Goal: Check status

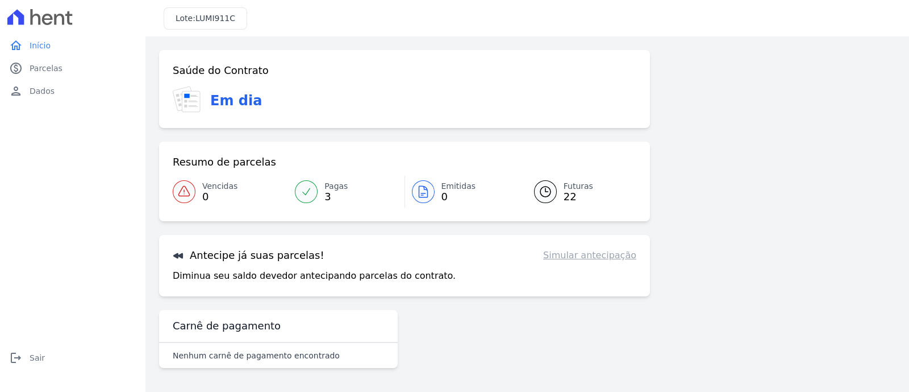
click at [432, 195] on div at bounding box center [423, 191] width 23 height 23
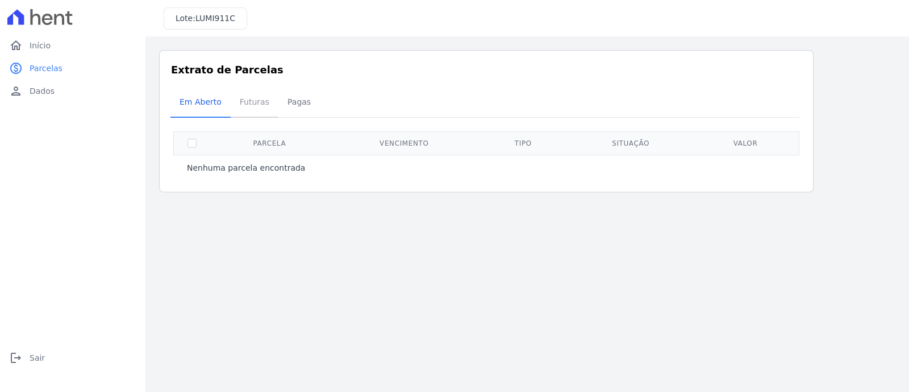
click at [251, 106] on span "Futuras" at bounding box center [254, 101] width 43 height 23
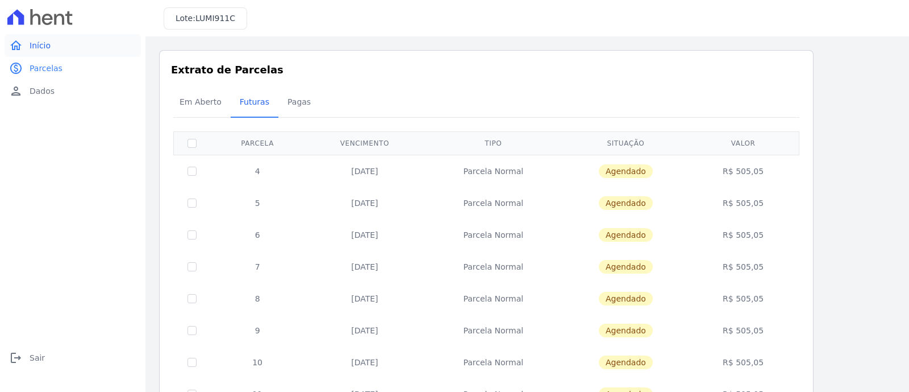
click at [36, 47] on span "Início" at bounding box center [40, 45] width 21 height 11
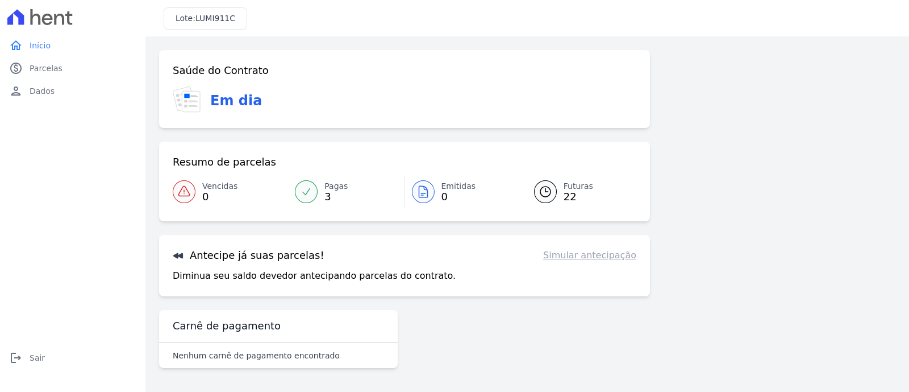
click at [586, 260] on link "Simular antecipação" at bounding box center [589, 255] width 93 height 14
drag, startPoint x: 249, startPoint y: 251, endPoint x: 216, endPoint y: 256, distance: 33.3
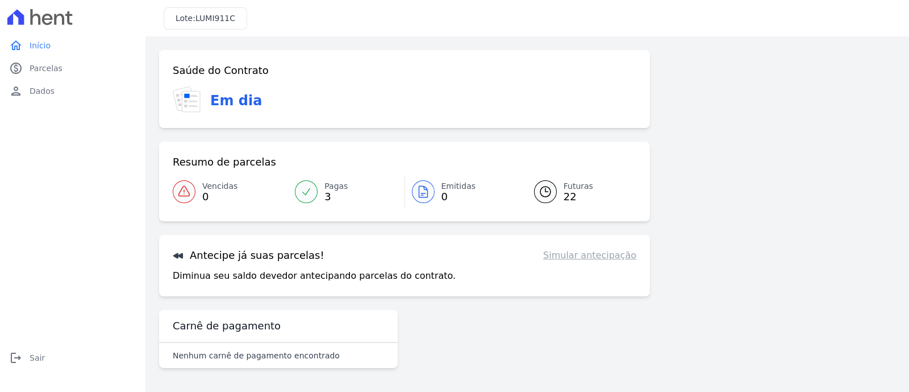
click at [249, 251] on h3 "Antecipe já suas parcelas!" at bounding box center [249, 255] width 152 height 14
click at [182, 256] on icon at bounding box center [178, 256] width 10 height 6
click at [180, 254] on icon at bounding box center [178, 256] width 10 height 6
click at [332, 263] on div "Antecipe já suas parcelas! Simular antecipação Diminua seu saldo devedor anteci…" at bounding box center [404, 265] width 491 height 61
